Goal: Task Accomplishment & Management: Complete application form

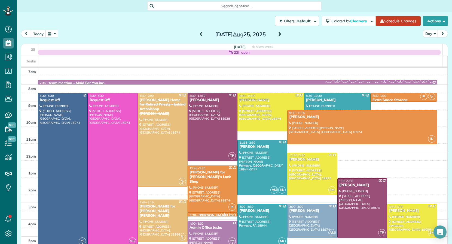
drag, startPoint x: 200, startPoint y: 35, endPoint x: 204, endPoint y: 38, distance: 5.3
click at [200, 35] on span at bounding box center [201, 34] width 6 height 5
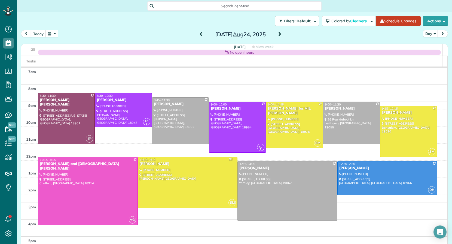
click at [277, 35] on span at bounding box center [280, 34] width 6 height 5
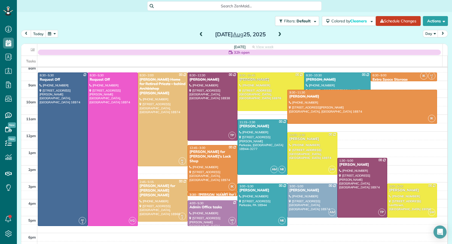
scroll to position [19, 0]
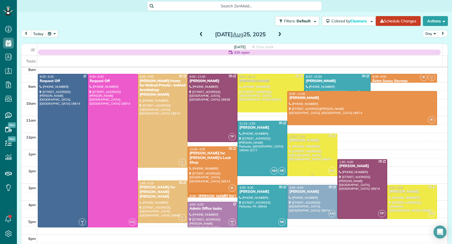
click at [296, 141] on div "[PERSON_NAME]" at bounding box center [312, 140] width 47 height 5
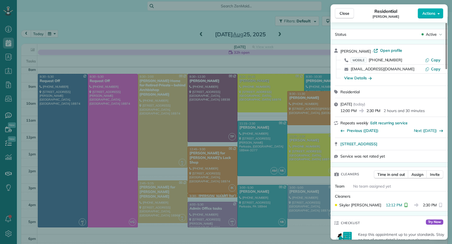
drag, startPoint x: 342, startPoint y: 17, endPoint x: 347, endPoint y: 89, distance: 71.7
click at [343, 17] on button "Close" at bounding box center [344, 13] width 19 height 10
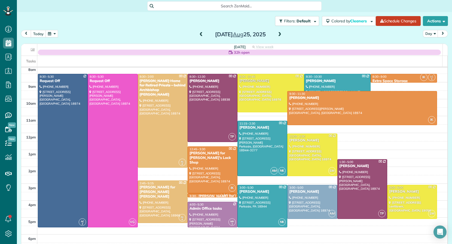
click at [198, 34] on span at bounding box center [201, 34] width 6 height 5
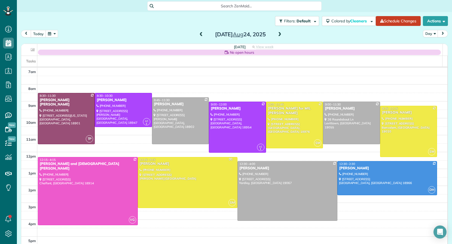
click at [199, 33] on span at bounding box center [201, 34] width 6 height 5
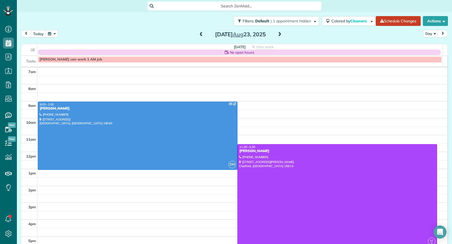
click at [199, 33] on span at bounding box center [201, 34] width 6 height 5
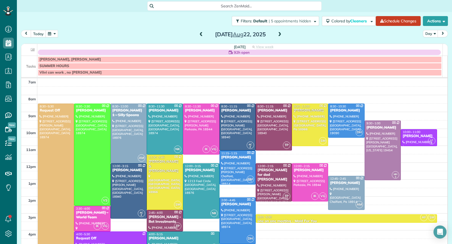
click at [199, 33] on span at bounding box center [201, 34] width 6 height 5
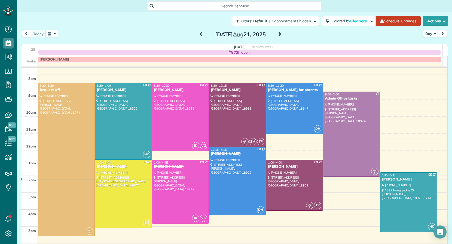
scroll to position [10, 0]
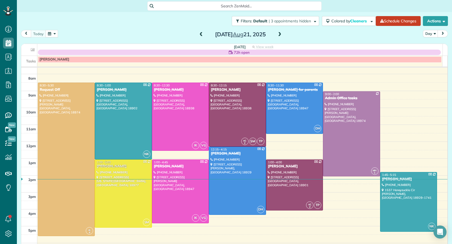
click at [277, 32] on span at bounding box center [280, 34] width 6 height 5
click at [277, 33] on span at bounding box center [280, 34] width 6 height 5
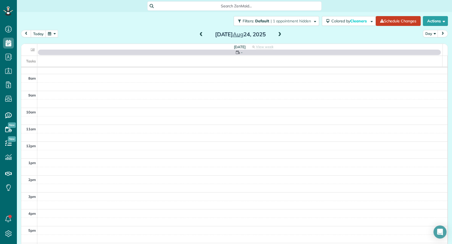
scroll to position [0, 0]
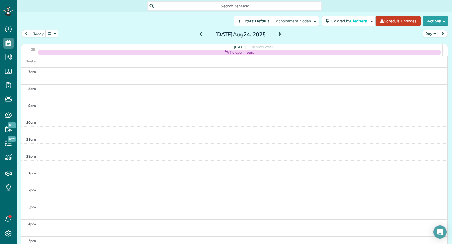
click at [277, 34] on span at bounding box center [280, 34] width 6 height 5
click at [198, 33] on span at bounding box center [201, 34] width 6 height 5
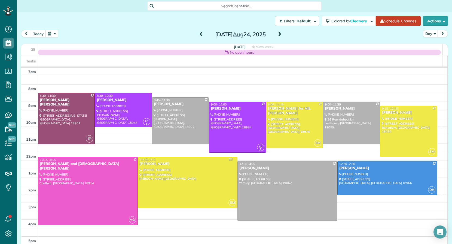
click at [279, 34] on span at bounding box center [280, 34] width 6 height 5
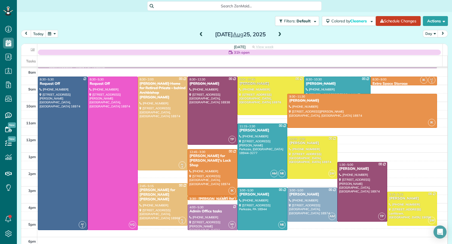
scroll to position [17, 0]
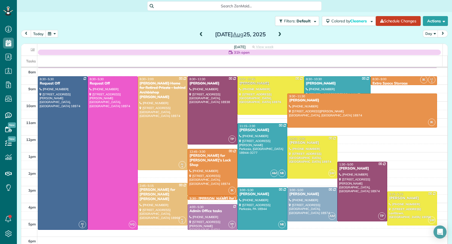
click at [198, 34] on span at bounding box center [201, 34] width 6 height 5
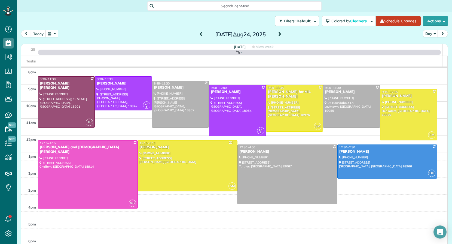
scroll to position [0, 0]
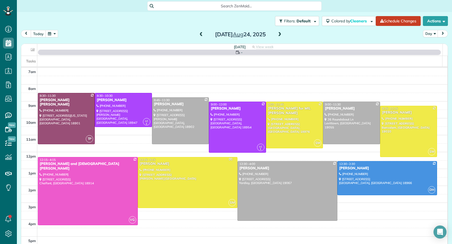
click at [199, 34] on span at bounding box center [201, 34] width 6 height 5
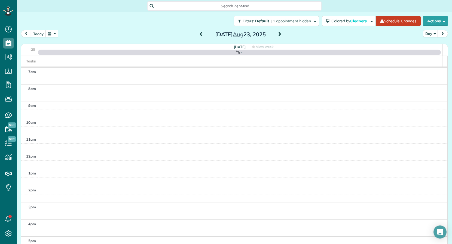
click at [199, 33] on span at bounding box center [201, 34] width 6 height 5
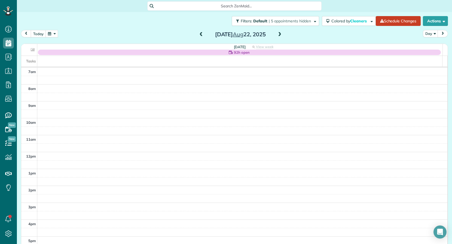
click at [198, 34] on span at bounding box center [201, 34] width 6 height 5
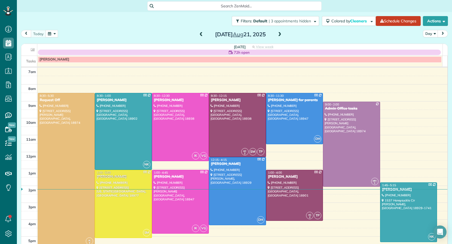
click at [277, 35] on span at bounding box center [280, 34] width 6 height 5
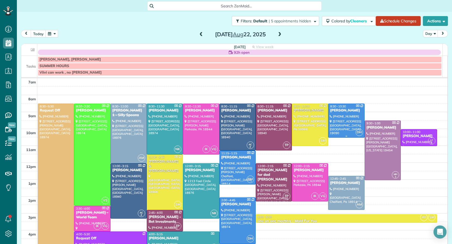
click at [330, 111] on div "Allie Wagner" at bounding box center [346, 110] width 33 height 5
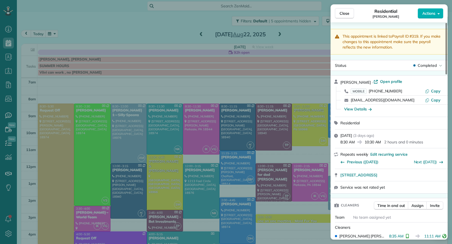
scroll to position [46, 0]
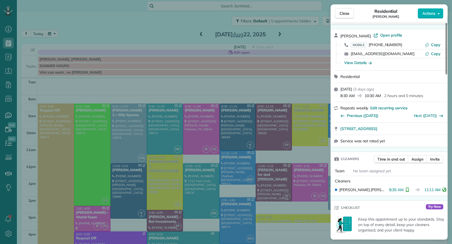
drag, startPoint x: 348, startPoint y: 15, endPoint x: 272, endPoint y: 26, distance: 76.7
click at [348, 15] on span "Close" at bounding box center [345, 13] width 10 height 5
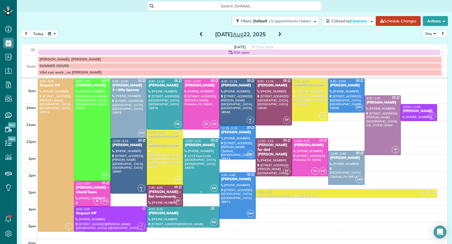
scroll to position [21, 0]
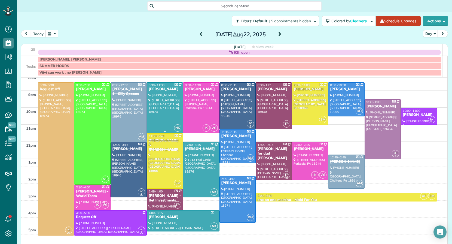
click at [154, 88] on div "Theresa Carr" at bounding box center [164, 89] width 33 height 5
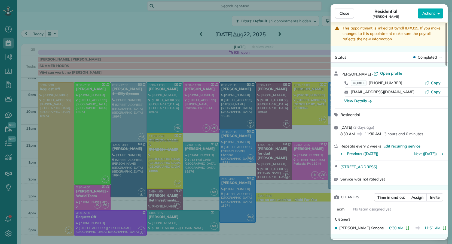
scroll to position [17, 0]
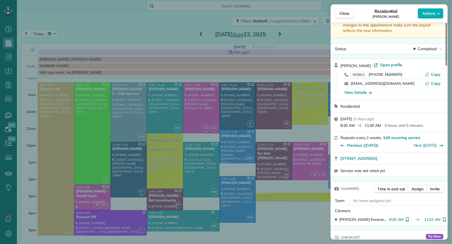
drag, startPoint x: 346, startPoint y: 12, endPoint x: 125, endPoint y: 5, distance: 221.8
click at [346, 13] on span "Close" at bounding box center [345, 13] width 10 height 5
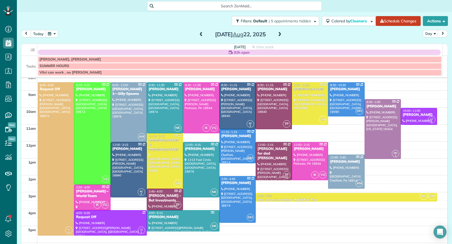
click at [278, 34] on span at bounding box center [280, 34] width 6 height 5
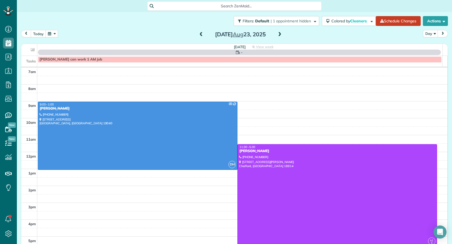
click at [278, 34] on span at bounding box center [280, 34] width 6 height 5
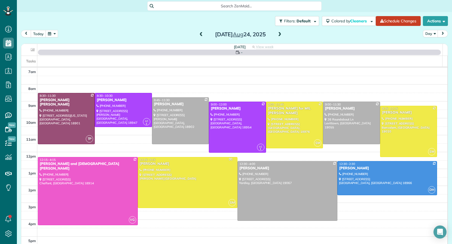
click at [278, 34] on span at bounding box center [280, 34] width 6 height 5
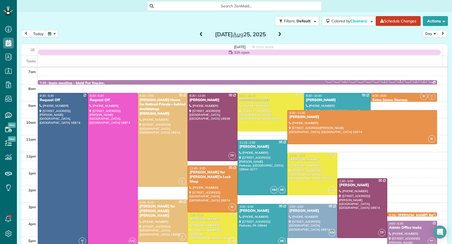
click at [278, 34] on span at bounding box center [280, 34] width 6 height 5
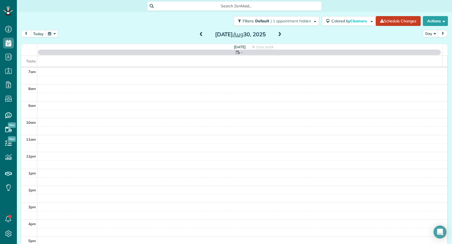
click at [278, 34] on span at bounding box center [280, 34] width 6 height 5
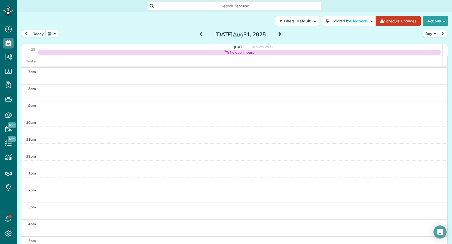
drag, startPoint x: 201, startPoint y: 33, endPoint x: 198, endPoint y: 34, distance: 3.4
click at [199, 33] on span at bounding box center [201, 34] width 6 height 5
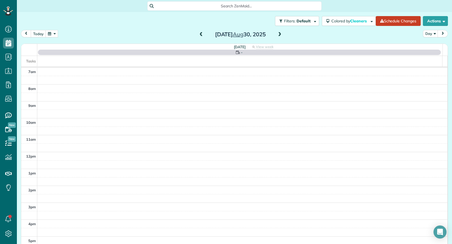
click at [198, 34] on span at bounding box center [201, 34] width 6 height 5
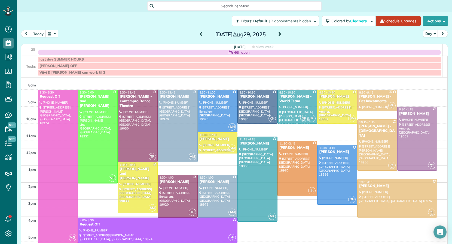
scroll to position [14, 0]
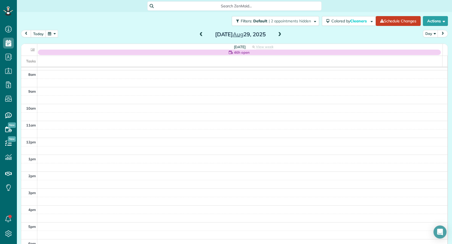
click at [199, 33] on span at bounding box center [201, 34] width 6 height 5
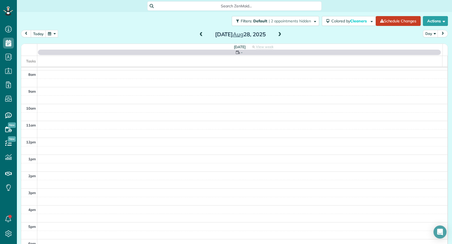
scroll to position [0, 0]
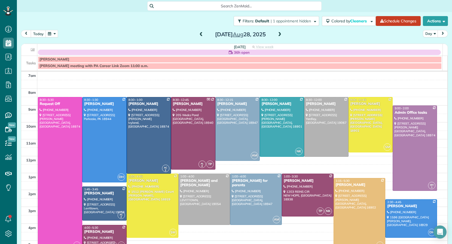
click at [277, 34] on span at bounding box center [280, 34] width 6 height 5
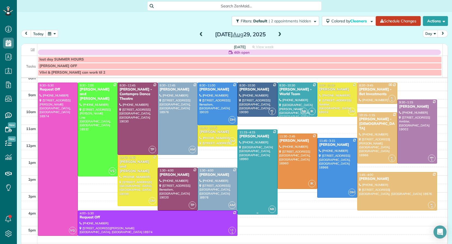
scroll to position [22, 0]
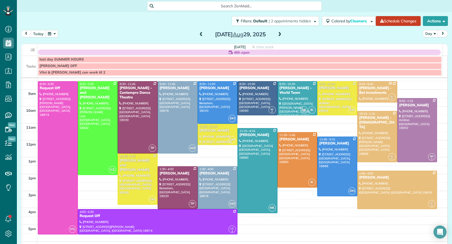
drag, startPoint x: 199, startPoint y: 34, endPoint x: 203, endPoint y: 36, distance: 3.7
click at [199, 35] on span at bounding box center [201, 34] width 6 height 5
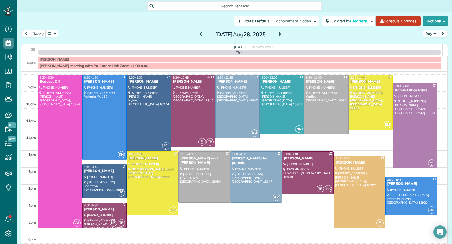
scroll to position [0, 0]
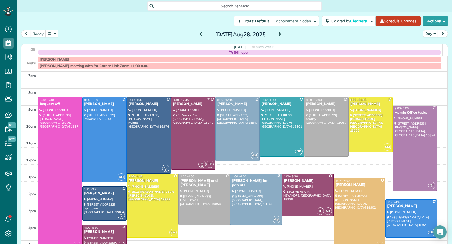
click at [278, 32] on span at bounding box center [280, 34] width 6 height 5
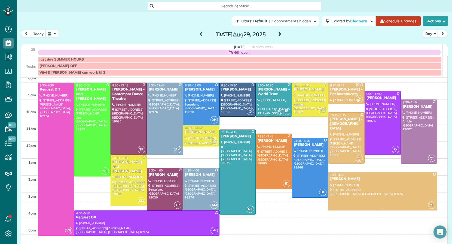
scroll to position [22, 0]
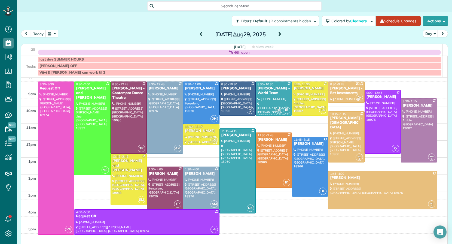
click at [200, 33] on span at bounding box center [201, 34] width 6 height 5
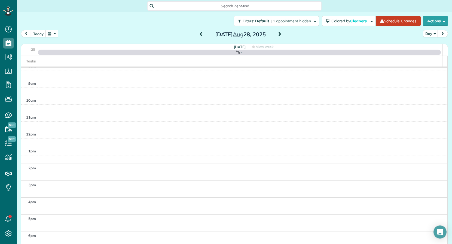
scroll to position [0, 0]
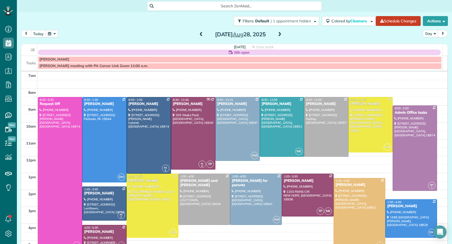
click at [200, 33] on span at bounding box center [201, 34] width 6 height 5
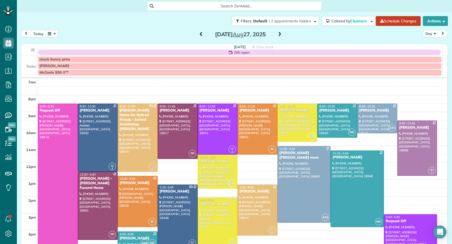
click at [200, 33] on span at bounding box center [201, 34] width 6 height 5
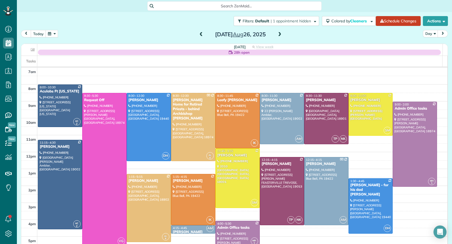
click at [200, 33] on span at bounding box center [201, 34] width 6 height 5
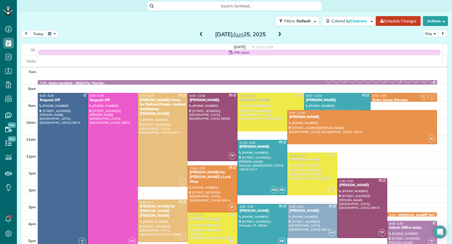
click at [277, 35] on span at bounding box center [280, 34] width 6 height 5
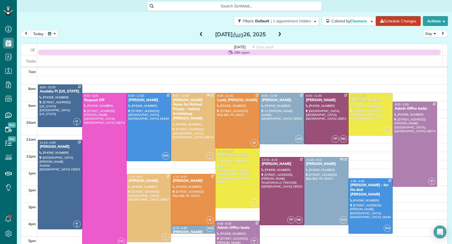
click at [278, 34] on span at bounding box center [280, 34] width 6 height 5
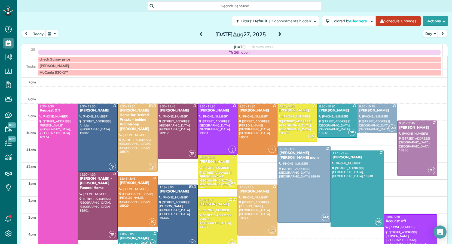
click at [281, 32] on div "Wednesday Aug 27, 2025" at bounding box center [240, 34] width 87 height 9
click at [277, 34] on span at bounding box center [280, 34] width 6 height 5
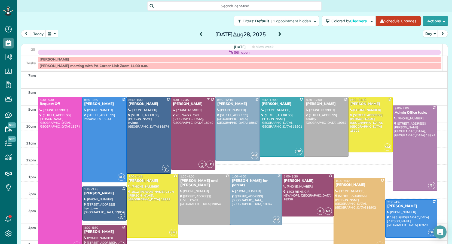
click at [277, 34] on span at bounding box center [280, 34] width 6 height 5
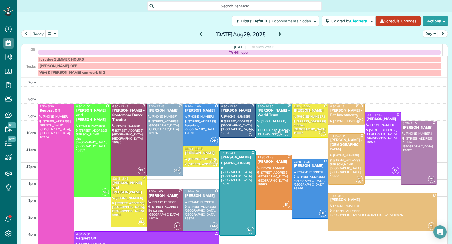
click at [198, 36] on span at bounding box center [201, 34] width 6 height 5
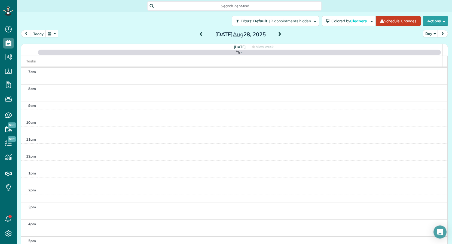
click at [198, 36] on span at bounding box center [201, 34] width 6 height 5
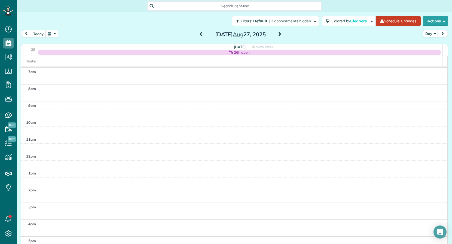
click at [278, 33] on span at bounding box center [280, 34] width 6 height 5
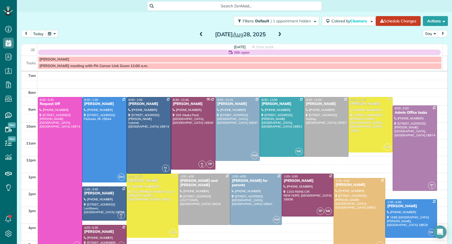
click at [278, 33] on span at bounding box center [280, 34] width 6 height 5
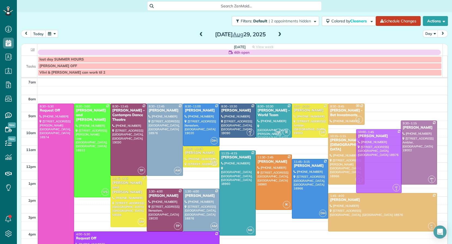
drag, startPoint x: 374, startPoint y: 133, endPoint x: 368, endPoint y: 148, distance: 15.9
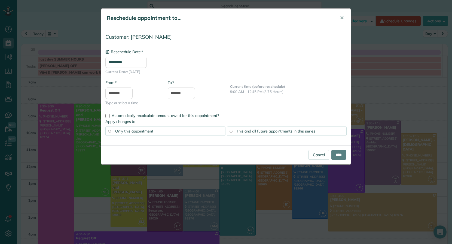
type input "**********"
drag, startPoint x: 344, startPoint y: 18, endPoint x: 347, endPoint y: 24, distance: 6.6
click at [344, 18] on button "✕" at bounding box center [342, 17] width 12 height 13
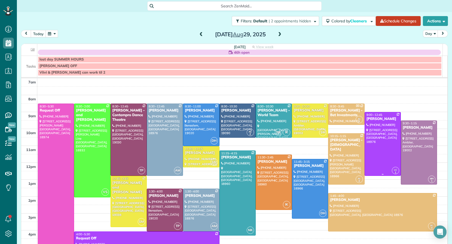
click at [374, 118] on div "Pat Walsh" at bounding box center [382, 119] width 33 height 5
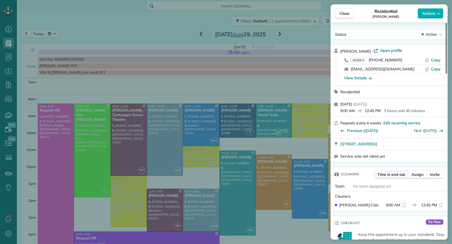
scroll to position [1, 0]
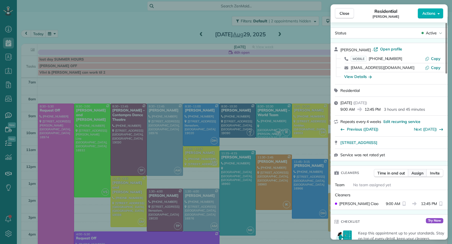
click at [416, 174] on span "Assign" at bounding box center [417, 172] width 12 height 5
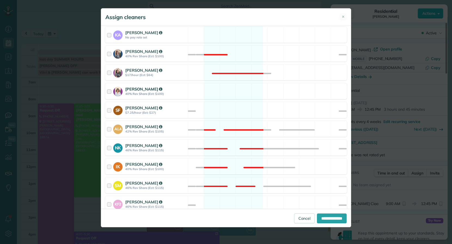
scroll to position [168, 0]
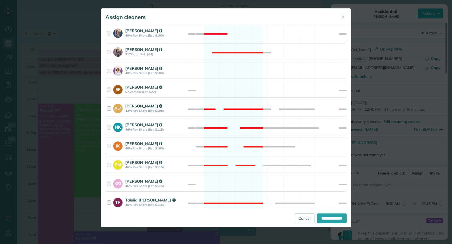
click at [111, 109] on div at bounding box center [110, 108] width 6 height 10
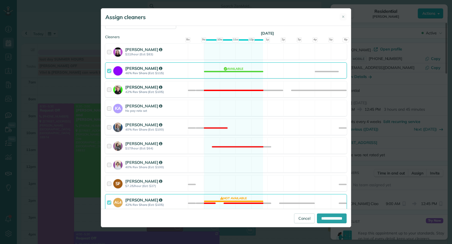
scroll to position [0, 0]
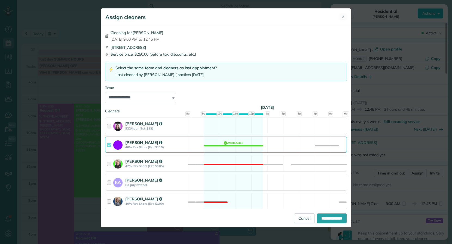
click at [109, 147] on div at bounding box center [110, 144] width 6 height 10
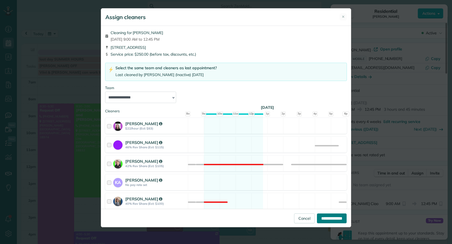
click at [317, 217] on input "**********" at bounding box center [332, 218] width 30 height 10
type input "**********"
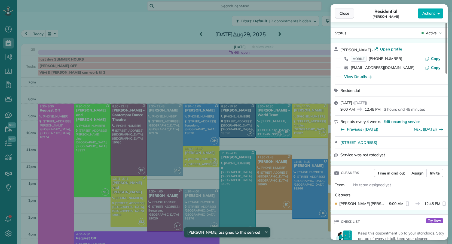
click at [346, 14] on span "Close" at bounding box center [345, 13] width 10 height 5
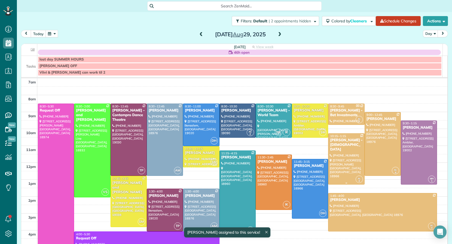
click at [334, 142] on div "Robert Suskey - Our Lady Of Good Council Roman Catholic Church" at bounding box center [346, 145] width 33 height 14
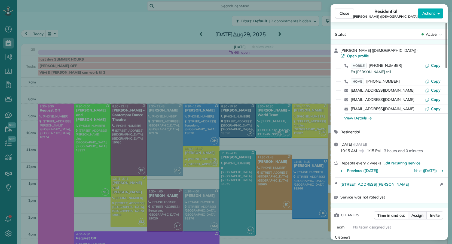
click at [414, 219] on button "Assign" at bounding box center [417, 215] width 19 height 8
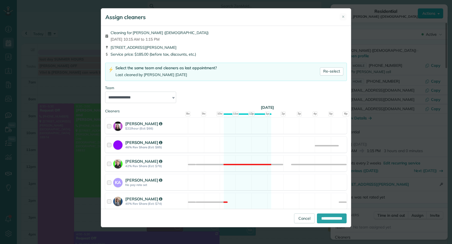
click at [108, 146] on div at bounding box center [110, 144] width 6 height 10
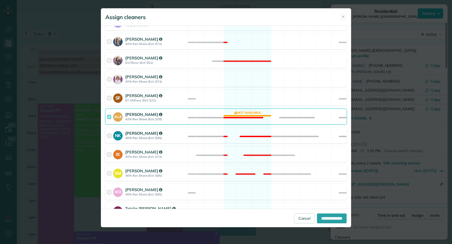
scroll to position [160, 0]
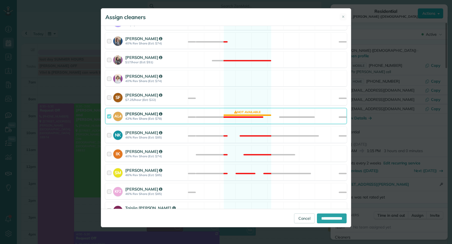
drag, startPoint x: 108, startPoint y: 117, endPoint x: 116, endPoint y: 124, distance: 10.5
click at [108, 117] on div at bounding box center [110, 116] width 6 height 10
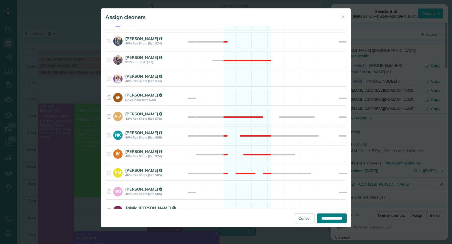
click at [321, 220] on input "**********" at bounding box center [332, 218] width 30 height 10
type input "**********"
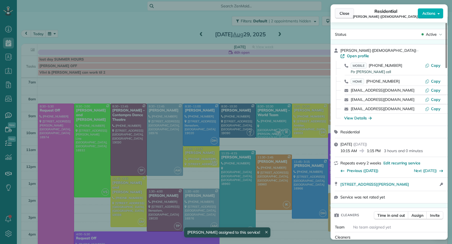
click at [343, 12] on span "Close" at bounding box center [345, 13] width 10 height 5
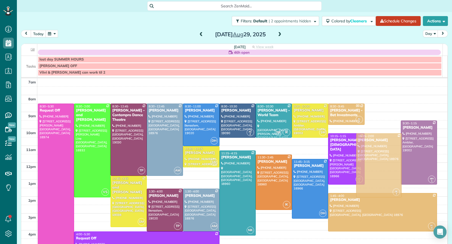
drag, startPoint x: 371, startPoint y: 155, endPoint x: 372, endPoint y: 175, distance: 20.2
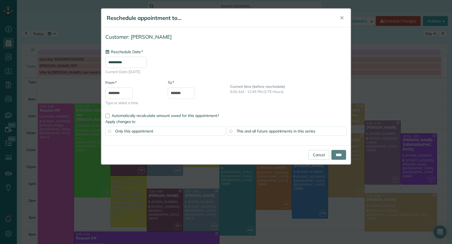
type input "**********"
click at [339, 156] on input "****" at bounding box center [338, 155] width 15 height 10
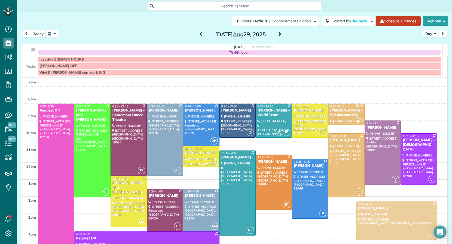
drag, startPoint x: 384, startPoint y: 211, endPoint x: 386, endPoint y: 218, distance: 6.9
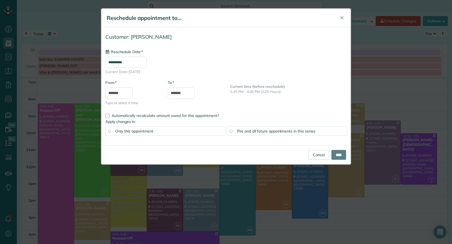
type input "**********"
click at [342, 155] on input "****" at bounding box center [338, 155] width 15 height 10
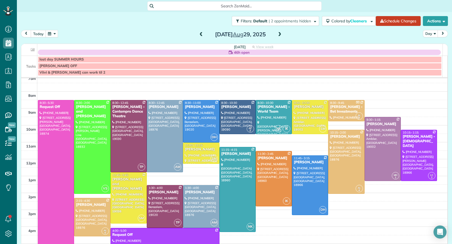
scroll to position [26, 0]
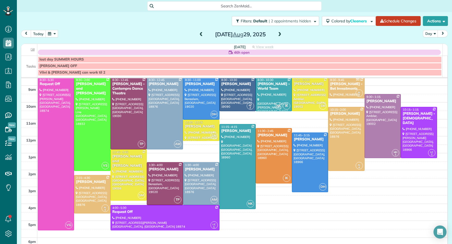
click at [200, 36] on span at bounding box center [201, 34] width 6 height 5
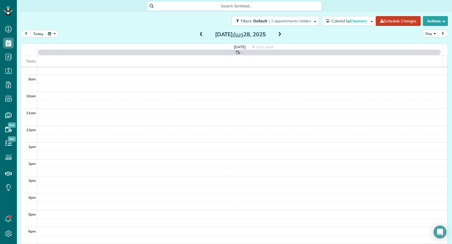
scroll to position [0, 0]
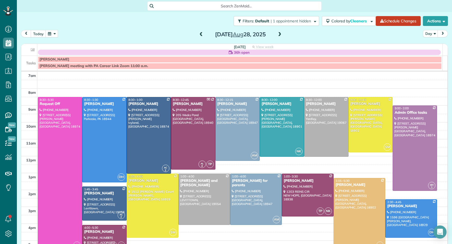
click at [200, 36] on span at bounding box center [201, 34] width 6 height 5
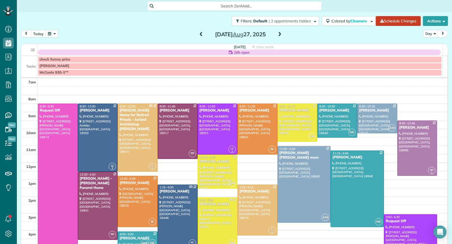
click at [199, 36] on span at bounding box center [201, 34] width 6 height 8
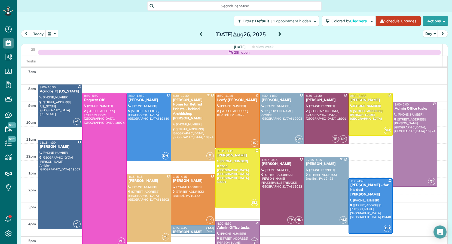
drag, startPoint x: 198, startPoint y: 34, endPoint x: 194, endPoint y: 35, distance: 3.8
click at [198, 34] on span at bounding box center [201, 34] width 6 height 5
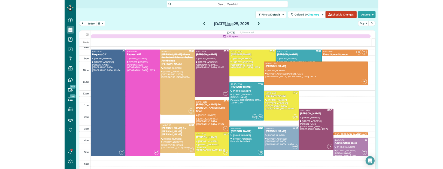
scroll to position [17, 0]
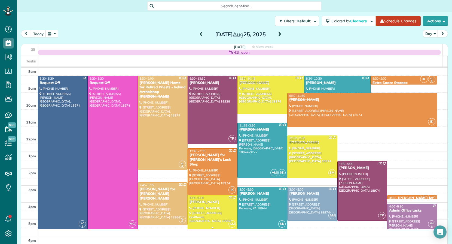
click at [197, 206] on div at bounding box center [212, 211] width 49 height 33
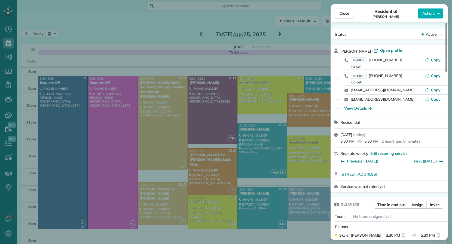
drag, startPoint x: 338, startPoint y: 17, endPoint x: 303, endPoint y: 118, distance: 107.2
click at [338, 17] on button "Close" at bounding box center [344, 13] width 19 height 10
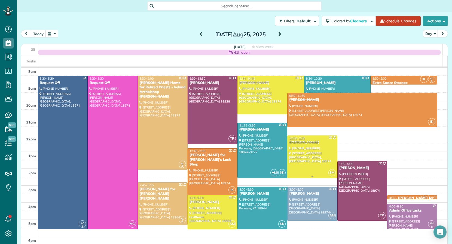
click at [289, 154] on div at bounding box center [312, 157] width 49 height 42
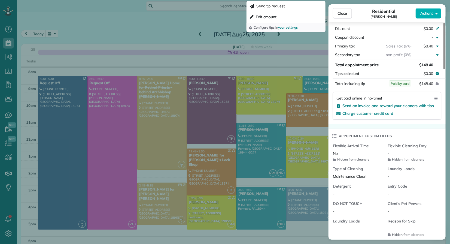
scroll to position [430, 0]
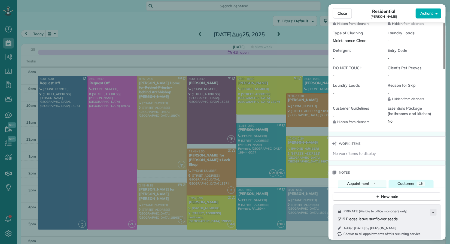
click at [403, 183] on div "Customer" at bounding box center [405, 184] width 17 height 6
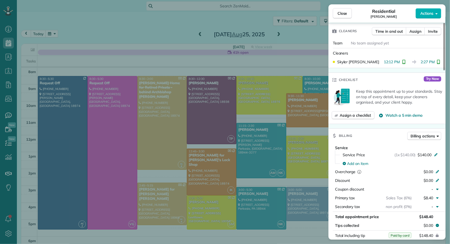
scroll to position [0, 0]
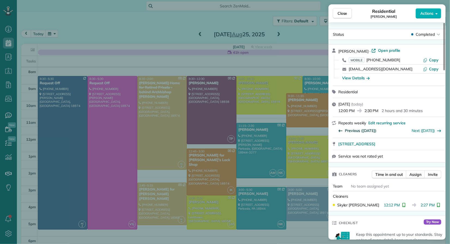
drag, startPoint x: 338, startPoint y: 10, endPoint x: 350, endPoint y: 131, distance: 121.6
click at [338, 11] on span "Close" at bounding box center [342, 13] width 10 height 5
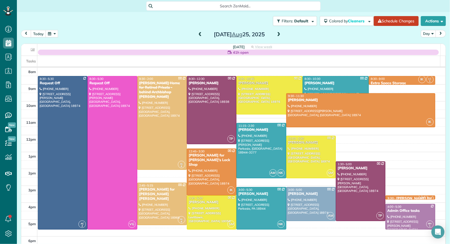
click at [276, 33] on span at bounding box center [279, 34] width 6 height 5
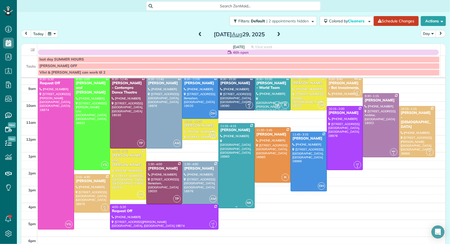
scroll to position [26, 0]
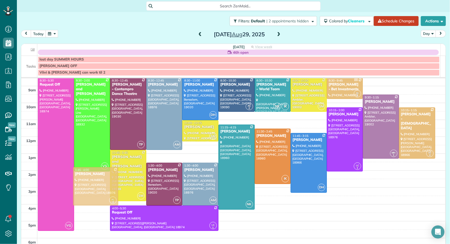
drag, startPoint x: 85, startPoint y: 183, endPoint x: 85, endPoint y: 176, distance: 7.1
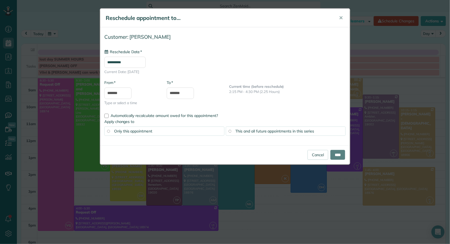
type input "**********"
click at [343, 154] on input "****" at bounding box center [337, 155] width 15 height 10
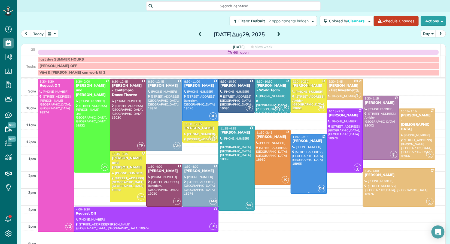
scroll to position [0, 0]
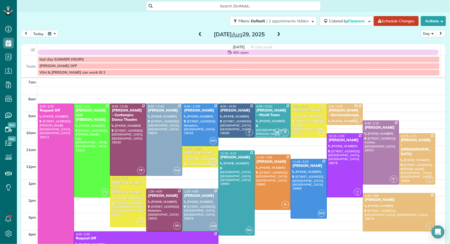
click at [199, 33] on span at bounding box center [200, 34] width 6 height 5
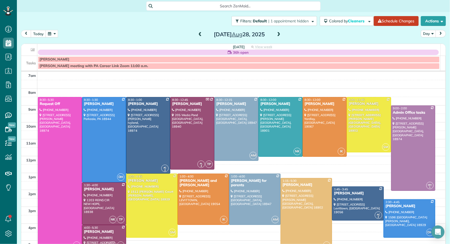
click at [199, 33] on span at bounding box center [200, 34] width 6 height 5
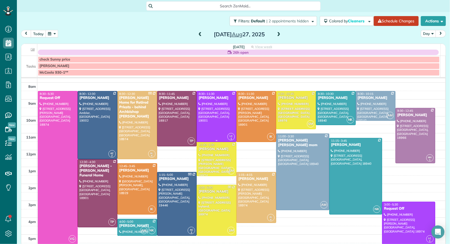
scroll to position [16, 0]
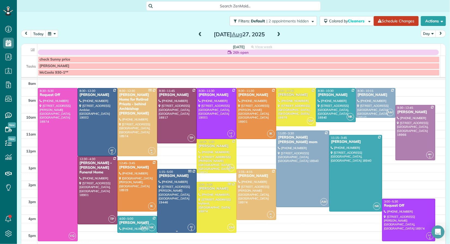
click at [168, 175] on div "Kristen Egan" at bounding box center [177, 175] width 36 height 5
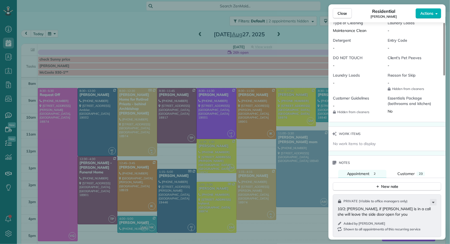
scroll to position [504, 0]
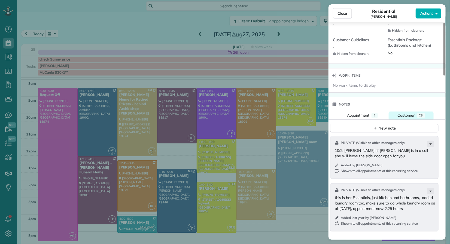
click at [399, 113] on span "Customer" at bounding box center [405, 115] width 17 height 5
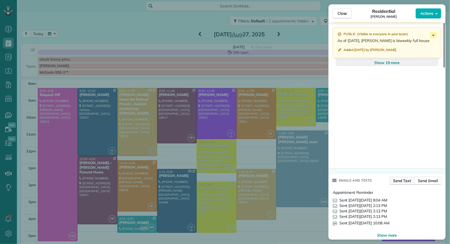
scroll to position [832, 0]
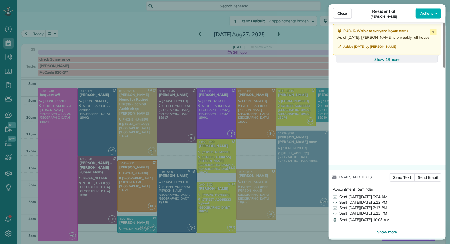
click at [383, 57] on span "Show 19 more" at bounding box center [387, 59] width 26 height 5
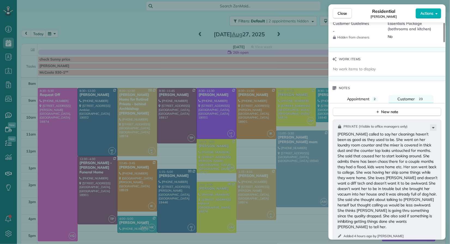
scroll to position [508, 0]
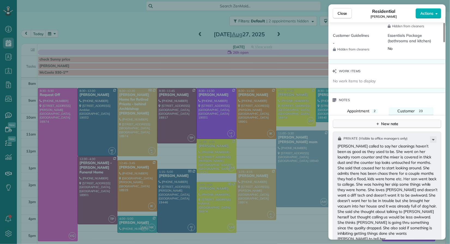
click at [385, 121] on div "New note" at bounding box center [386, 124] width 23 height 6
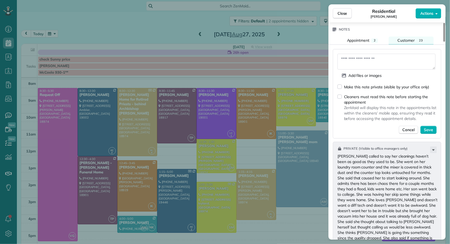
scroll to position [567, 0]
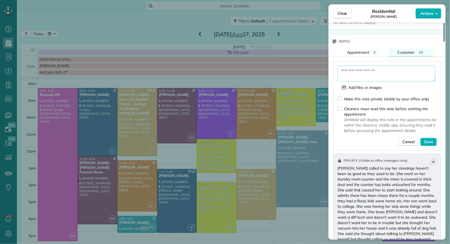
click at [357, 71] on textarea at bounding box center [386, 74] width 98 height 16
click at [352, 73] on textarea "**********" at bounding box center [386, 74] width 98 height 16
click at [388, 74] on textarea "**********" at bounding box center [386, 74] width 98 height 16
type textarea "**********"
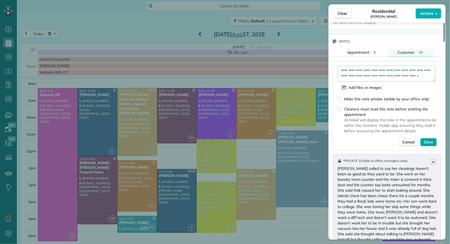
click at [432, 142] on button "Save" at bounding box center [428, 142] width 16 height 8
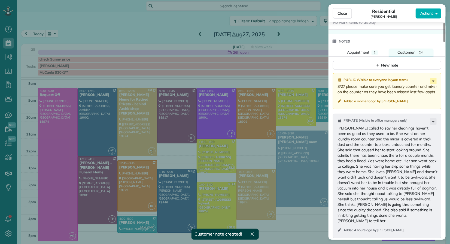
scroll to position [556, 0]
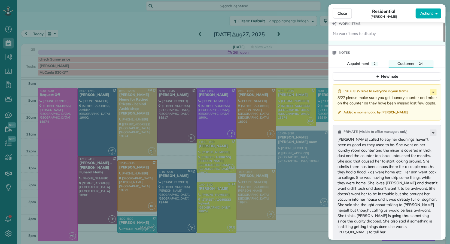
click at [351, 14] on button "Close" at bounding box center [342, 13] width 19 height 10
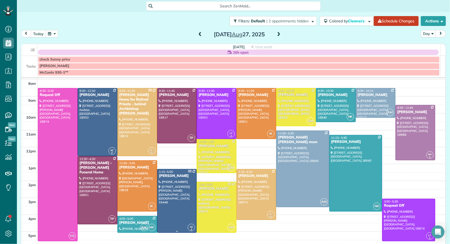
drag, startPoint x: 163, startPoint y: 176, endPoint x: 240, endPoint y: 181, distance: 76.5
click at [163, 176] on div "Kristen Egan" at bounding box center [177, 175] width 36 height 5
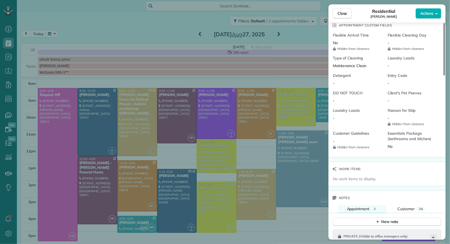
scroll to position [459, 0]
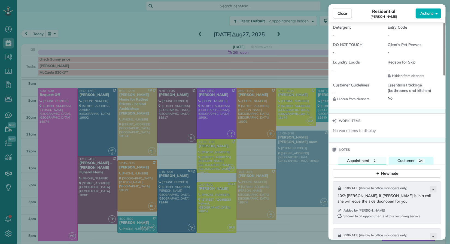
click at [403, 158] on span "Customer" at bounding box center [405, 160] width 17 height 5
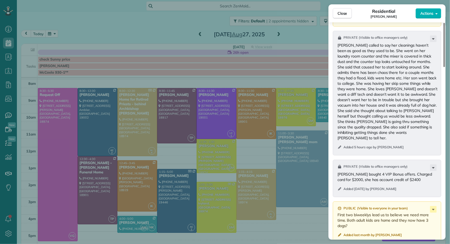
scroll to position [714, 0]
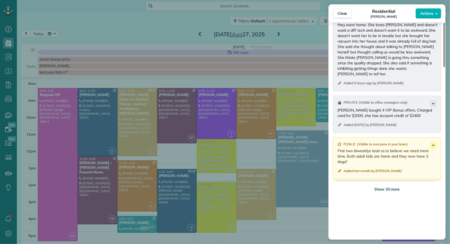
click at [383, 186] on span "Show 20 more" at bounding box center [387, 188] width 26 height 5
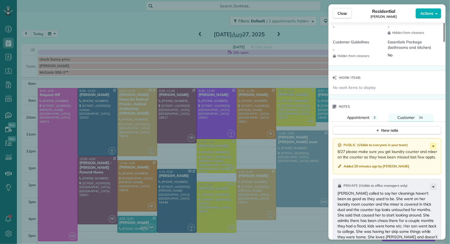
scroll to position [499, 0]
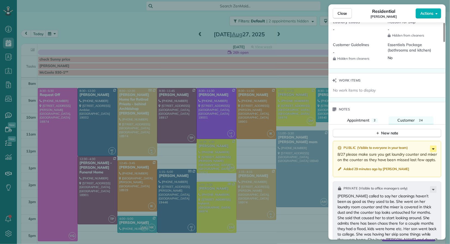
click at [435, 145] on icon at bounding box center [433, 148] width 7 height 7
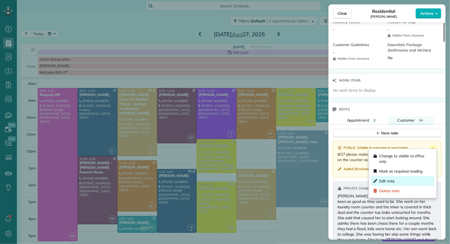
click at [407, 181] on div "Edit note" at bounding box center [402, 181] width 63 height 10
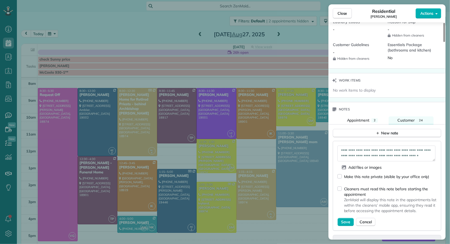
scroll to position [5, 0]
click at [392, 152] on textarea "**********" at bounding box center [386, 153] width 98 height 16
click at [377, 155] on textarea "**********" at bounding box center [386, 153] width 98 height 16
click at [411, 155] on textarea "**********" at bounding box center [386, 153] width 98 height 16
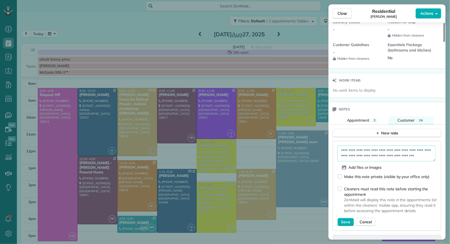
scroll to position [19, 0]
click at [404, 151] on textarea "**********" at bounding box center [386, 153] width 98 height 16
type textarea "**********"
click at [341, 218] on button "Save" at bounding box center [345, 222] width 16 height 8
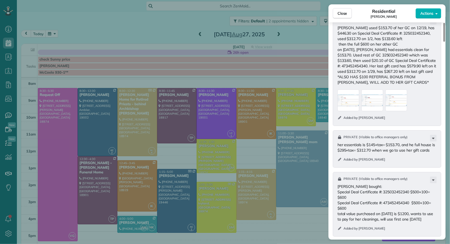
scroll to position [1375, 0]
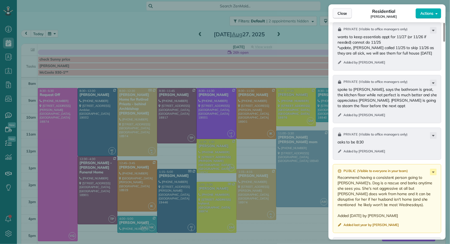
click at [344, 17] on button "Close" at bounding box center [342, 13] width 19 height 10
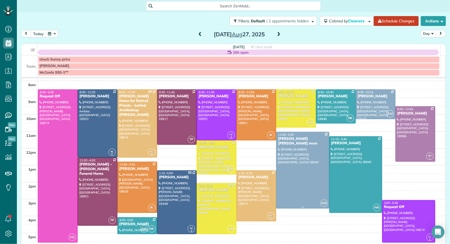
scroll to position [16, 0]
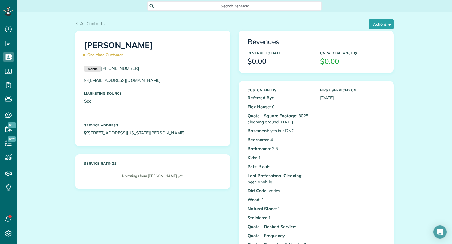
scroll to position [19, 0]
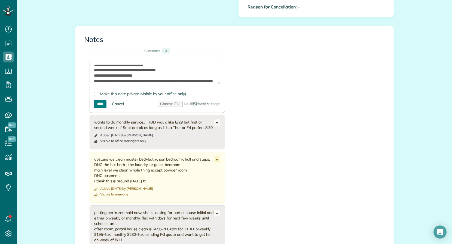
click at [99, 104] on input "****" at bounding box center [100, 104] width 13 height 8
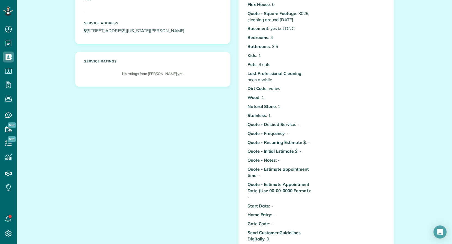
scroll to position [0, 0]
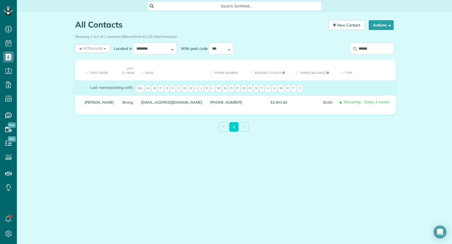
click at [358, 48] on input "******" at bounding box center [372, 48] width 44 height 11
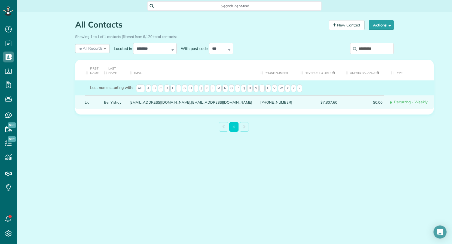
type input "*********"
click at [108, 102] on link "BenYishay" at bounding box center [112, 102] width 17 height 4
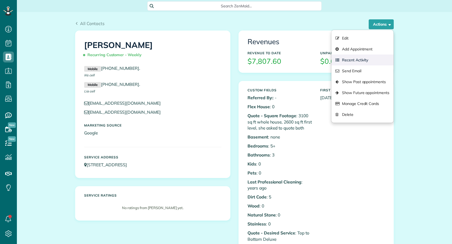
scroll to position [2, 2]
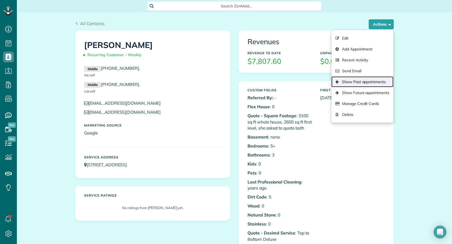
click at [371, 80] on link "Show Past appointments" at bounding box center [362, 81] width 62 height 11
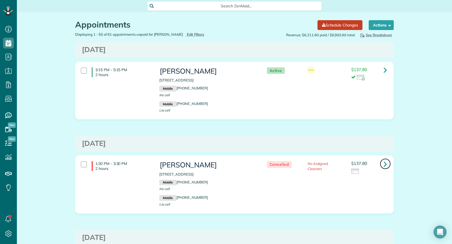
click at [384, 164] on icon at bounding box center [385, 164] width 3 height 10
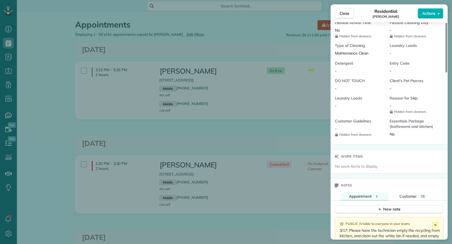
scroll to position [493, 0]
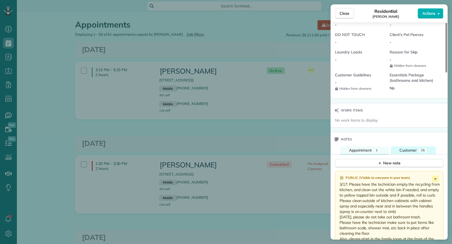
click at [413, 152] on span "Customer" at bounding box center [407, 150] width 17 height 5
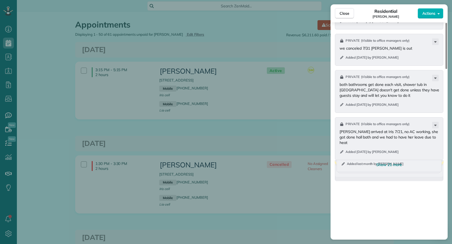
scroll to position [679, 0]
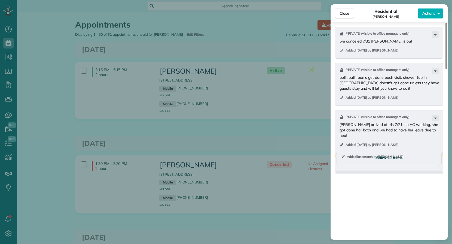
click at [394, 160] on span "Show 21 more" at bounding box center [389, 157] width 26 height 5
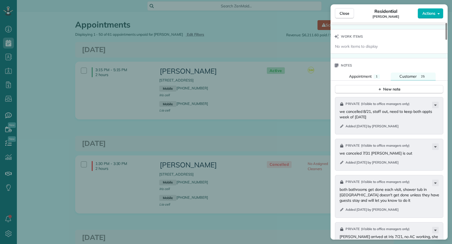
scroll to position [555, 0]
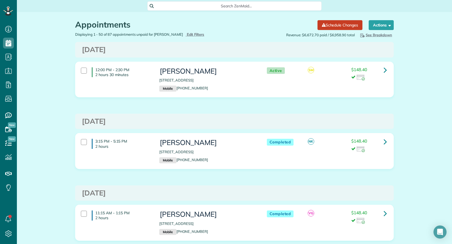
scroll to position [2, 2]
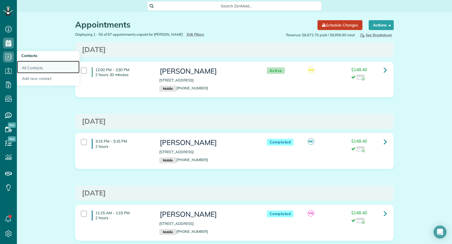
click at [36, 66] on link "All Contacts" at bounding box center [48, 67] width 63 height 13
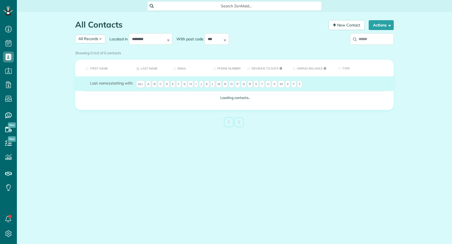
scroll to position [2, 2]
click at [372, 48] on div "Showing 0 to 0 of 0 contacts" at bounding box center [234, 53] width 327 height 10
click at [372, 48] on div "Showing 0 to 0 of 0 contacts" at bounding box center [234, 51] width 319 height 7
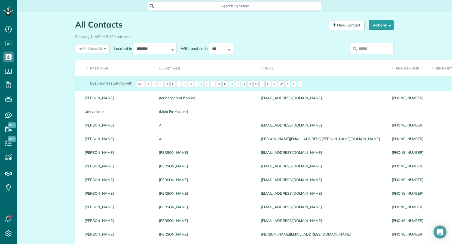
click at [368, 50] on input "search" at bounding box center [372, 48] width 44 height 11
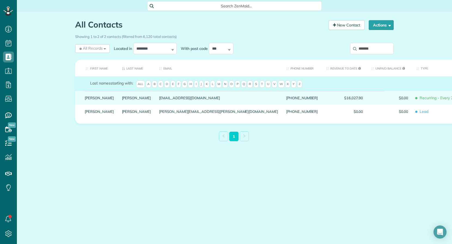
type input "*******"
click at [92, 100] on link "Charles" at bounding box center [99, 98] width 29 height 4
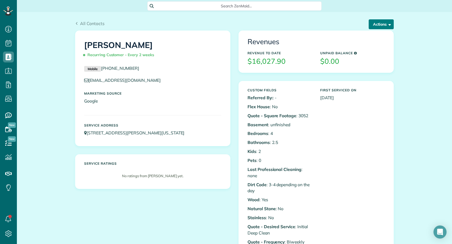
click at [380, 25] on button "Actions" at bounding box center [381, 24] width 25 height 10
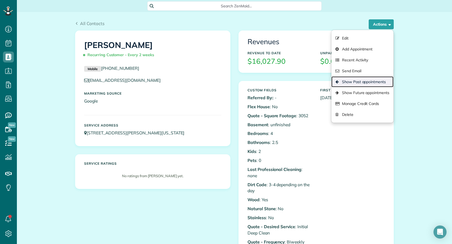
click at [367, 80] on link "Show Past appointments" at bounding box center [362, 81] width 62 height 11
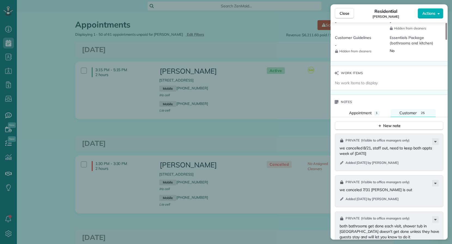
scroll to position [529, 0]
drag, startPoint x: 342, startPoint y: 13, endPoint x: 3, endPoint y: 66, distance: 342.7
click at [342, 14] on span "Close" at bounding box center [345, 13] width 10 height 5
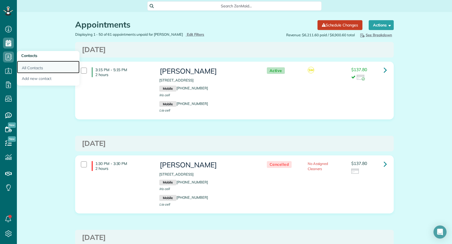
click at [37, 66] on link "All Contacts" at bounding box center [48, 67] width 63 height 13
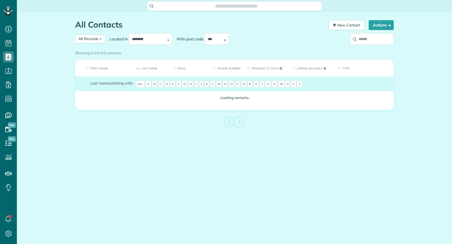
drag, startPoint x: 0, startPoint y: 0, endPoint x: 374, endPoint y: 41, distance: 376.6
click at [374, 41] on input "search" at bounding box center [372, 38] width 44 height 11
type input "*********"
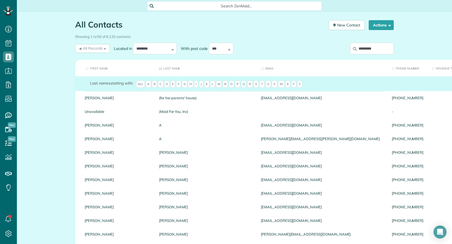
click at [381, 49] on input "*********" at bounding box center [372, 48] width 44 height 11
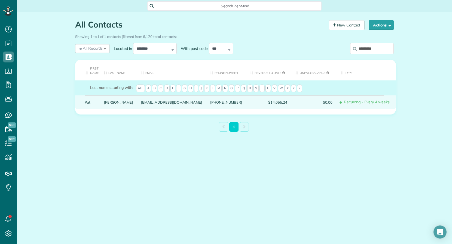
click at [118, 102] on div "Walsh" at bounding box center [118, 102] width 37 height 14
click at [112, 103] on link "Walsh" at bounding box center [118, 102] width 29 height 4
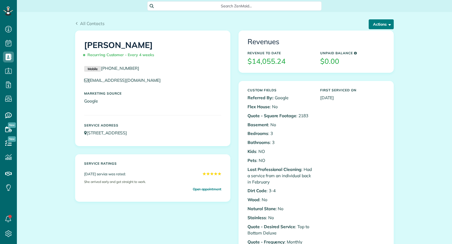
scroll to position [2, 2]
click at [390, 24] on button "Actions" at bounding box center [381, 24] width 25 height 10
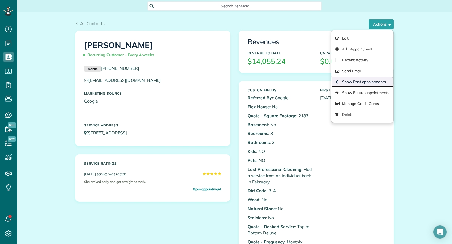
click at [366, 78] on link "Show Past appointments" at bounding box center [362, 81] width 62 height 11
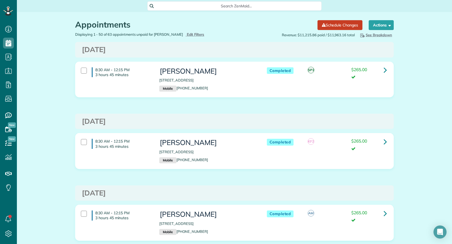
scroll to position [2, 2]
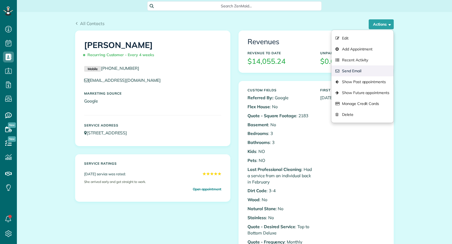
scroll to position [2, 2]
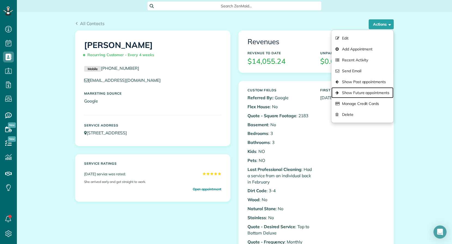
click at [363, 92] on link "Show Future appointments" at bounding box center [362, 92] width 62 height 11
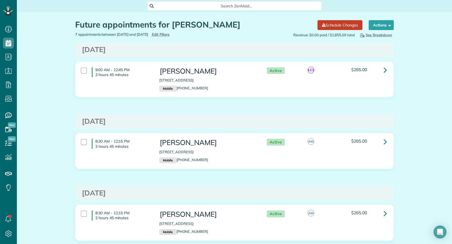
scroll to position [2, 2]
click at [384, 69] on icon at bounding box center [385, 70] width 3 height 10
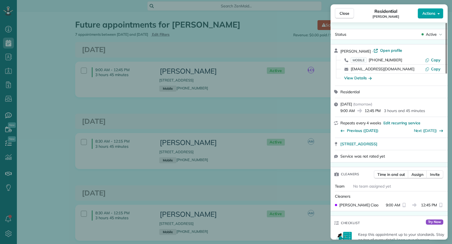
click at [431, 13] on span "Actions" at bounding box center [428, 13] width 13 height 5
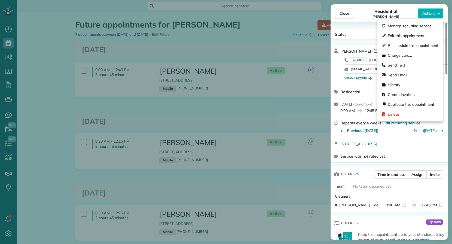
click at [408, 33] on span "Edit this appointment" at bounding box center [406, 35] width 37 height 5
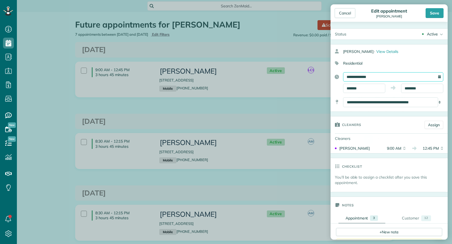
click at [365, 78] on input "**********" at bounding box center [393, 76] width 100 height 9
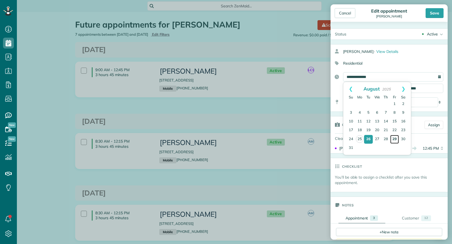
click at [395, 139] on link "29" at bounding box center [394, 139] width 9 height 9
type input "**********"
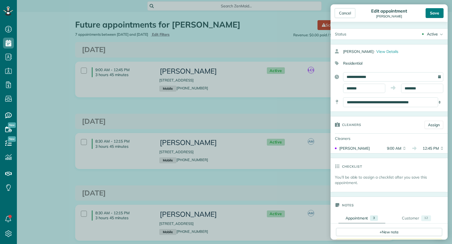
click at [432, 13] on div "Save" at bounding box center [435, 13] width 18 height 10
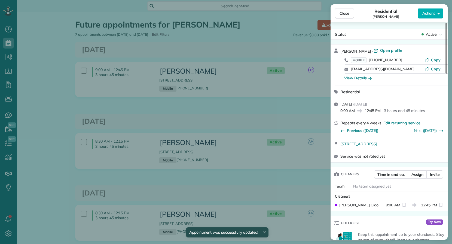
drag, startPoint x: 347, startPoint y: 15, endPoint x: 336, endPoint y: 0, distance: 18.4
click at [346, 15] on span "Close" at bounding box center [345, 13] width 10 height 5
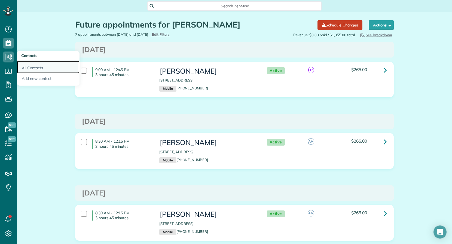
click at [36, 68] on link "All Contacts" at bounding box center [48, 67] width 63 height 13
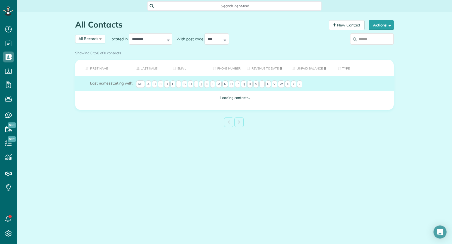
scroll to position [2, 2]
type input "*****"
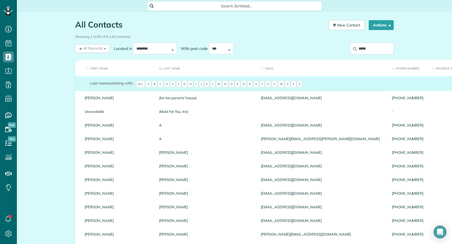
type input "**********"
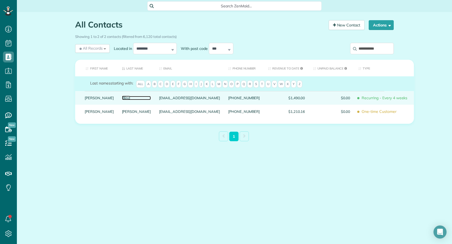
click at [122, 100] on link "Blind" at bounding box center [136, 98] width 29 height 4
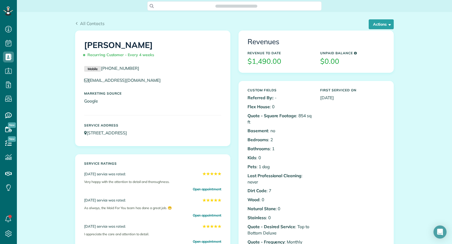
scroll to position [2, 2]
click at [377, 24] on button "Actions" at bounding box center [381, 24] width 25 height 10
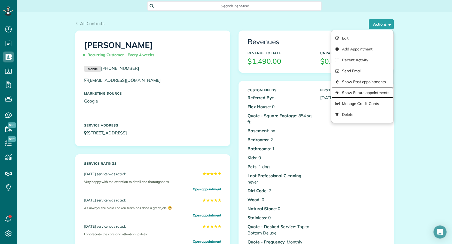
click at [371, 91] on link "Show Future appointments" at bounding box center [362, 92] width 62 height 11
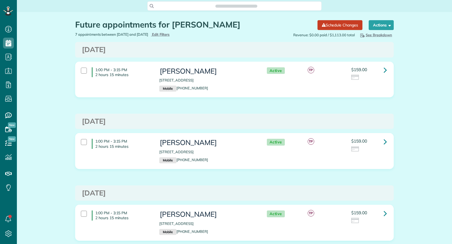
scroll to position [2, 2]
click at [384, 70] on icon at bounding box center [385, 70] width 3 height 10
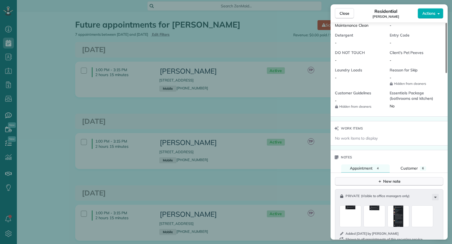
scroll to position [506, 0]
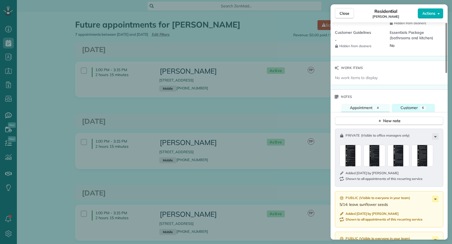
click at [407, 109] on span "Customer" at bounding box center [409, 107] width 17 height 5
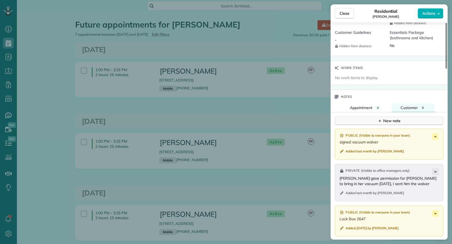
click at [401, 121] on button "New note" at bounding box center [389, 121] width 108 height 8
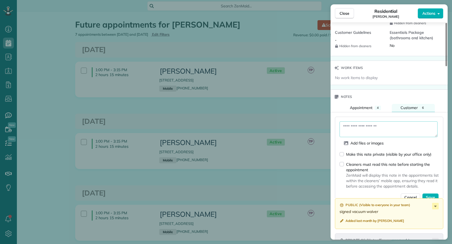
click at [388, 125] on textarea at bounding box center [389, 129] width 98 height 16
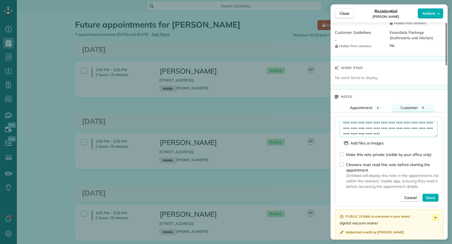
scroll to position [8, 0]
type textarea "**********"
drag, startPoint x: 338, startPoint y: 156, endPoint x: 341, endPoint y: 159, distance: 4.5
click at [338, 156] on div "**********" at bounding box center [389, 162] width 108 height 90
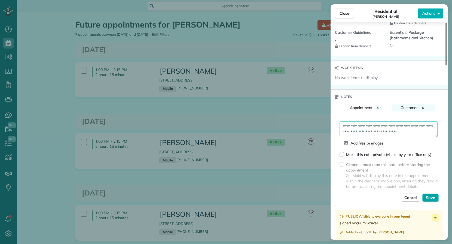
click at [435, 200] on span "Save" at bounding box center [430, 197] width 9 height 5
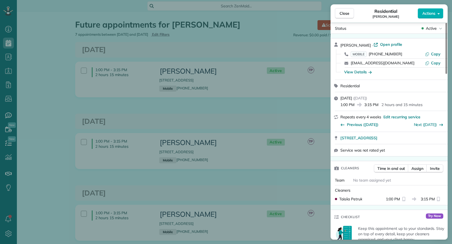
scroll to position [0, 0]
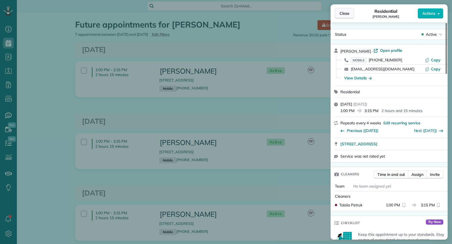
drag, startPoint x: 348, startPoint y: 8, endPoint x: 347, endPoint y: 12, distance: 3.4
click at [348, 9] on button "Close" at bounding box center [344, 13] width 19 height 10
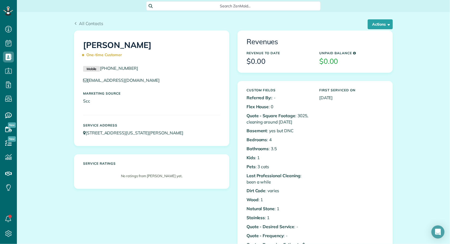
scroll to position [2, 2]
click at [85, 23] on span "All Contacts" at bounding box center [91, 23] width 25 height 5
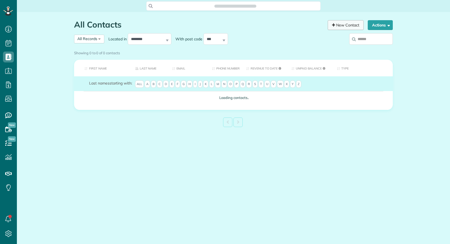
click at [339, 26] on link "New Contact" at bounding box center [346, 25] width 36 height 10
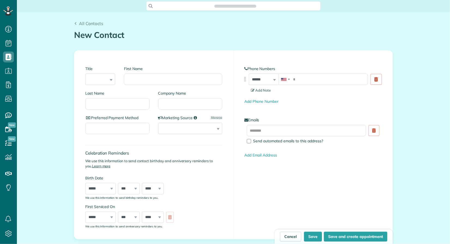
scroll to position [244, 17]
click at [151, 81] on input "First Name" at bounding box center [173, 79] width 98 height 11
type input "*********"
click at [123, 106] on input "Last Name" at bounding box center [117, 103] width 64 height 11
type input "******"
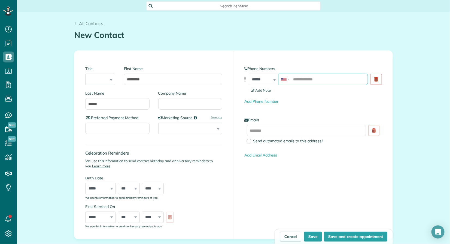
click at [301, 79] on input "tel" at bounding box center [323, 79] width 89 height 11
type input "**********"
click at [286, 132] on input "text" at bounding box center [306, 130] width 119 height 11
type input "**********"
click at [185, 130] on select "**********" at bounding box center [190, 128] width 64 height 11
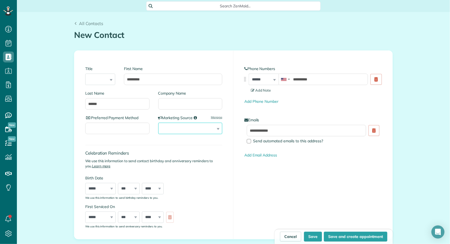
select select "******"
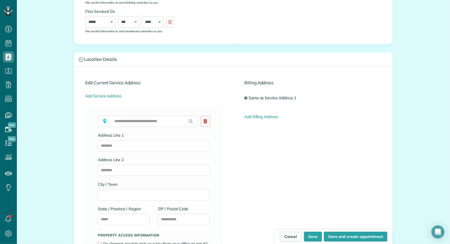
scroll to position [222, 0]
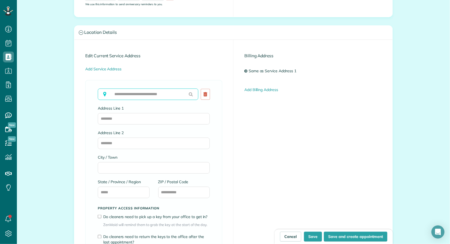
click at [124, 94] on input "text" at bounding box center [148, 93] width 100 height 11
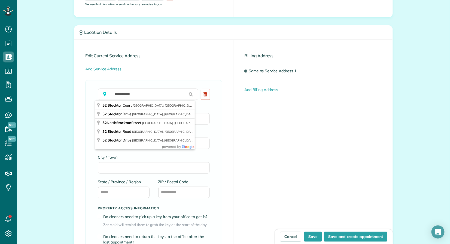
type input "**********"
type input "*******"
type input "**"
type input "*****"
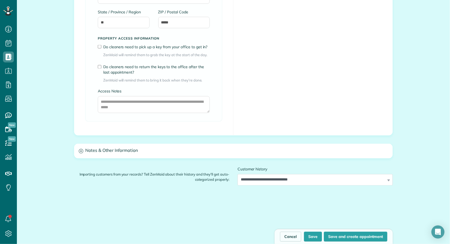
scroll to position [398, 0]
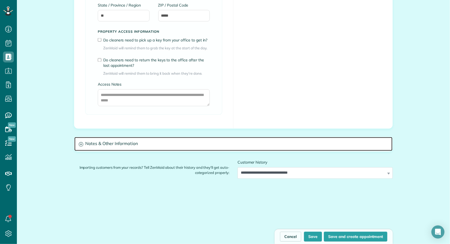
drag, startPoint x: 78, startPoint y: 143, endPoint x: 79, endPoint y: 147, distance: 3.8
click at [79, 143] on icon at bounding box center [81, 144] width 5 height 5
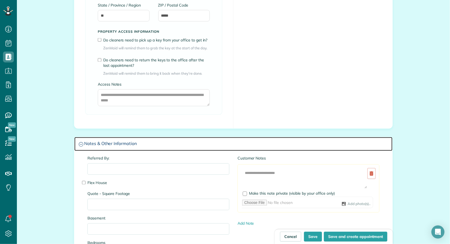
scroll to position [529, 0]
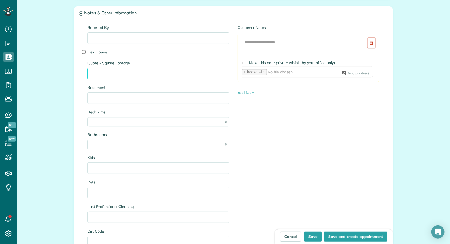
click at [115, 74] on input "Quote - Square Footage" at bounding box center [158, 73] width 142 height 11
type input "**********"
click at [115, 123] on select "* * * * **" at bounding box center [158, 122] width 142 height 10
select select "*"
click at [102, 144] on select "* *** * *** * *** * *** **" at bounding box center [158, 144] width 142 height 10
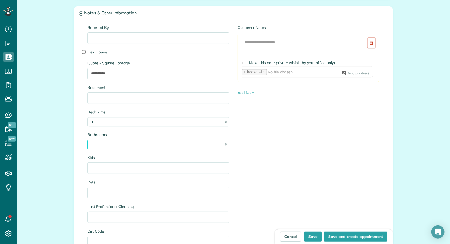
select select "***"
click at [104, 168] on input "Kids" at bounding box center [158, 167] width 142 height 11
click at [102, 194] on input "Pets" at bounding box center [158, 192] width 142 height 11
type input "*"
click at [106, 169] on input "Kids" at bounding box center [158, 167] width 142 height 11
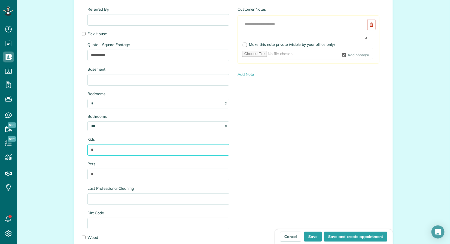
scroll to position [586, 0]
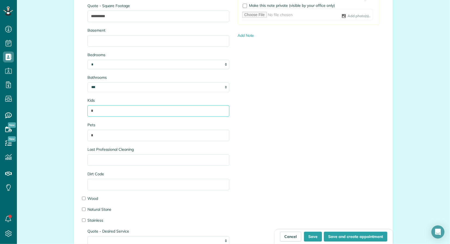
type input "*"
click at [103, 162] on input "Last Professional Cleaning" at bounding box center [158, 159] width 142 height 11
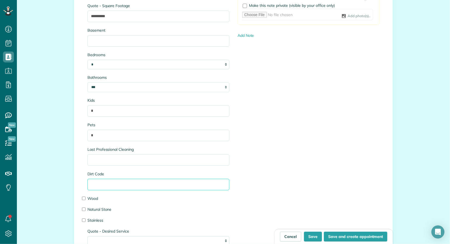
click at [99, 188] on input "Dirt Code" at bounding box center [158, 184] width 142 height 11
type input "*"
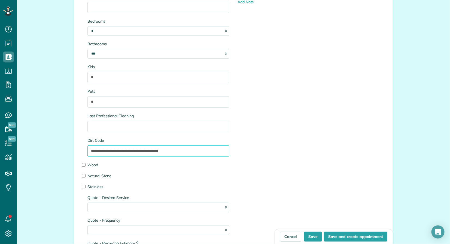
scroll to position [715, 0]
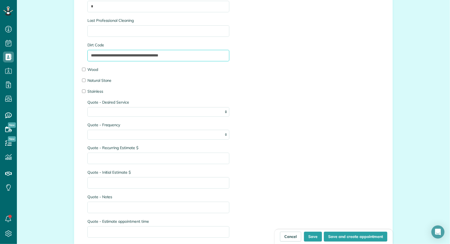
type input "**********"
click at [173, 112] on select "**********" at bounding box center [158, 112] width 142 height 10
select select "**********"
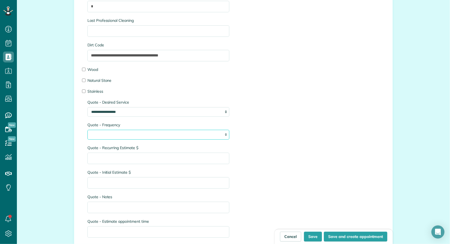
click at [134, 136] on select "**** ****** ******** *******" at bounding box center [158, 135] width 142 height 10
select select "****"
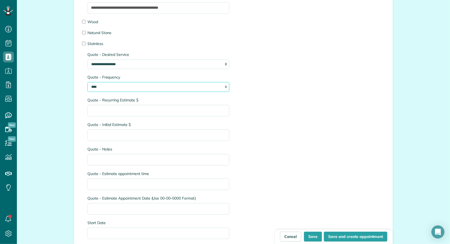
scroll to position [767, 0]
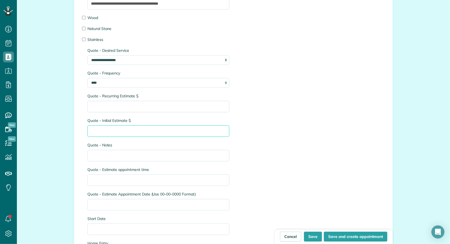
click at [112, 133] on input "Quote - Initial Estimate $" at bounding box center [158, 130] width 142 height 11
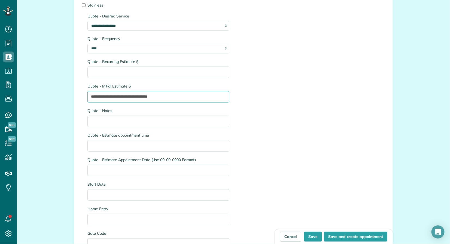
scroll to position [812, 0]
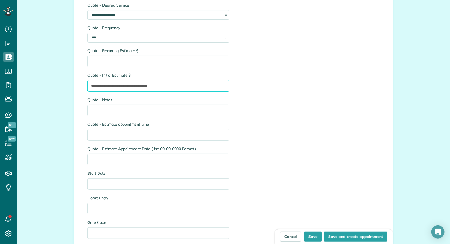
type input "**********"
click at [115, 109] on input "Quote - Notes" at bounding box center [158, 110] width 142 height 11
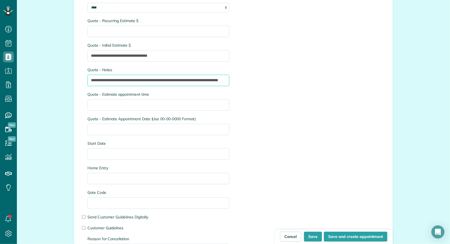
scroll to position [0, 34]
type input "**********"
click at [315, 236] on button "Save" at bounding box center [313, 236] width 18 height 10
type input "**********"
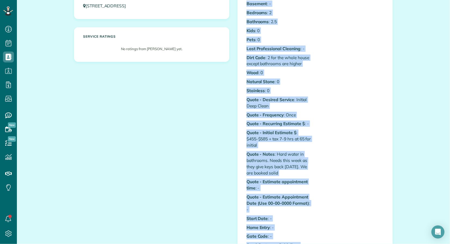
scroll to position [167, 0]
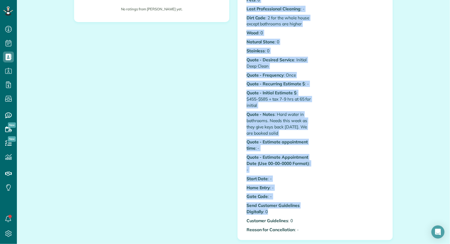
drag, startPoint x: 244, startPoint y: 117, endPoint x: 309, endPoint y: 127, distance: 65.3
click at [327, 135] on div "Custom Fields Referred By: : - Flex House : 0 Quote - Square Footage : 1207 sq …" at bounding box center [314, 77] width 145 height 316
copy div "Quote - Square Footage : 1207 sq ft Basement : - Bedrooms : 2 Bathrooms : 2.5 K…"
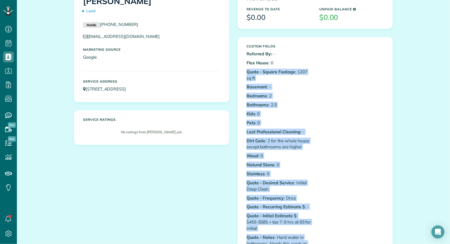
scroll to position [0, 0]
